Goal: Task Accomplishment & Management: Manage account settings

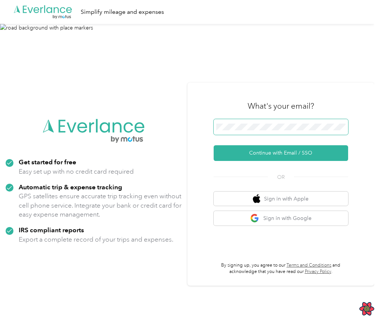
click at [281, 121] on span at bounding box center [281, 127] width 134 height 16
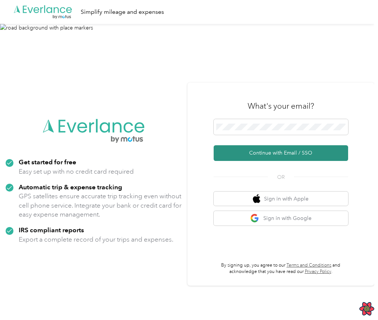
click at [290, 152] on button "Continue with Email / SSO" at bounding box center [281, 153] width 134 height 16
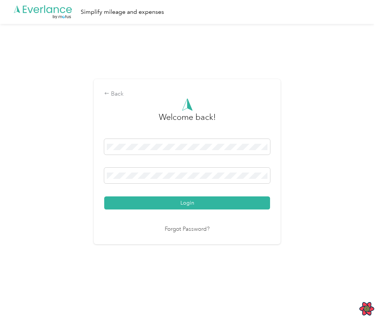
click at [202, 196] on div "Login" at bounding box center [187, 174] width 166 height 71
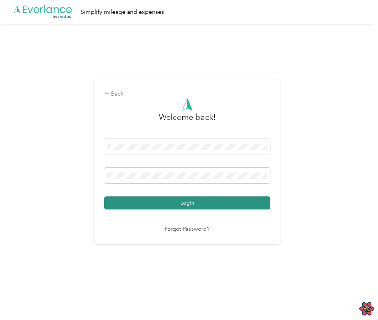
click at [199, 199] on button "Login" at bounding box center [187, 202] width 166 height 13
